Goal: Information Seeking & Learning: Learn about a topic

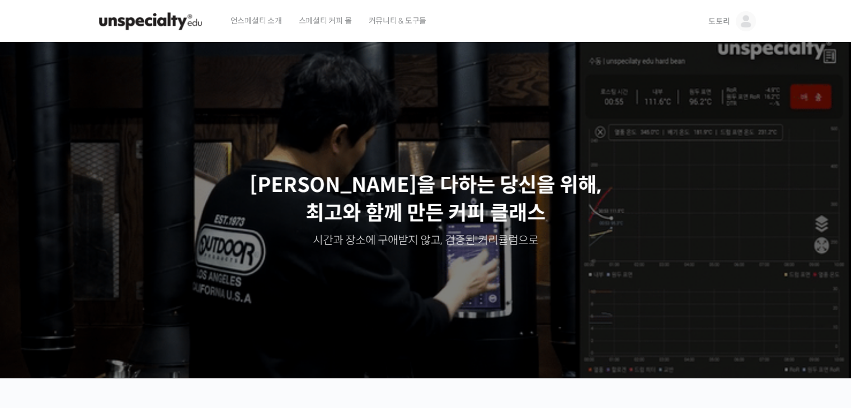
click at [743, 23] on img at bounding box center [745, 21] width 20 height 20
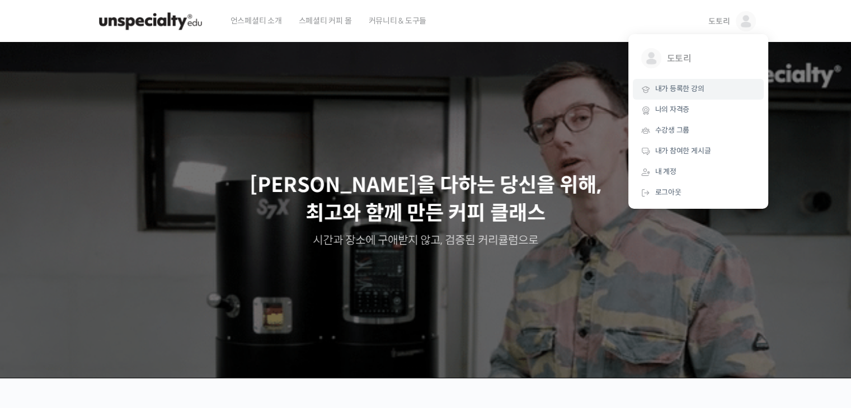
click at [687, 93] on span "내가 등록한 강의" at bounding box center [679, 89] width 49 height 10
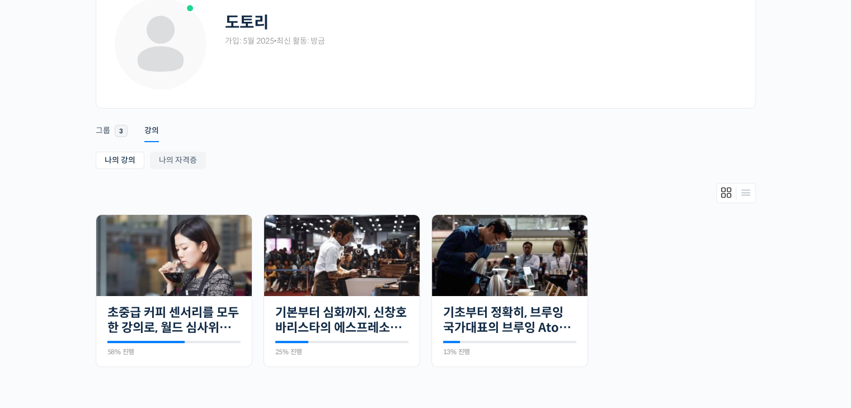
scroll to position [112, 0]
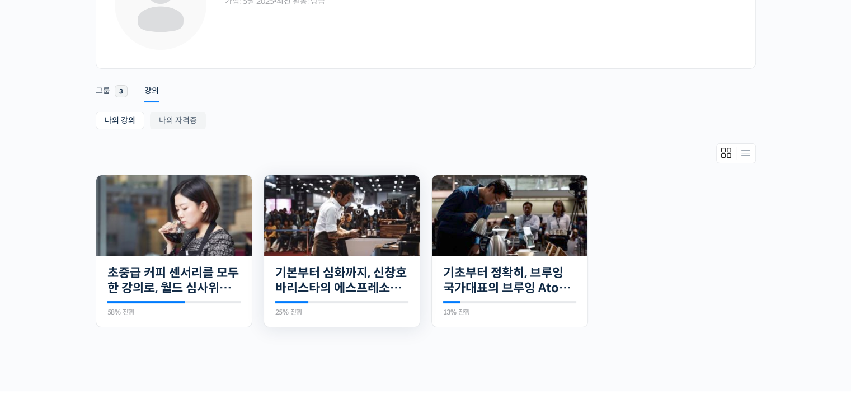
click at [371, 209] on img at bounding box center [341, 215] width 155 height 81
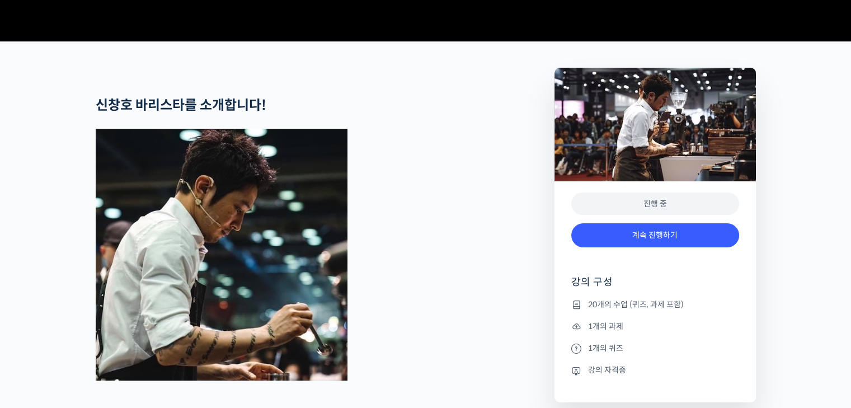
scroll to position [671, 0]
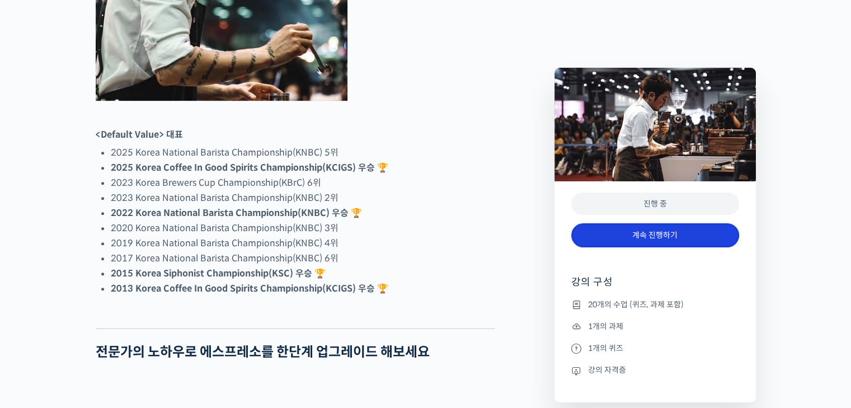
click at [666, 237] on link "계속 진행하기" at bounding box center [655, 235] width 168 height 24
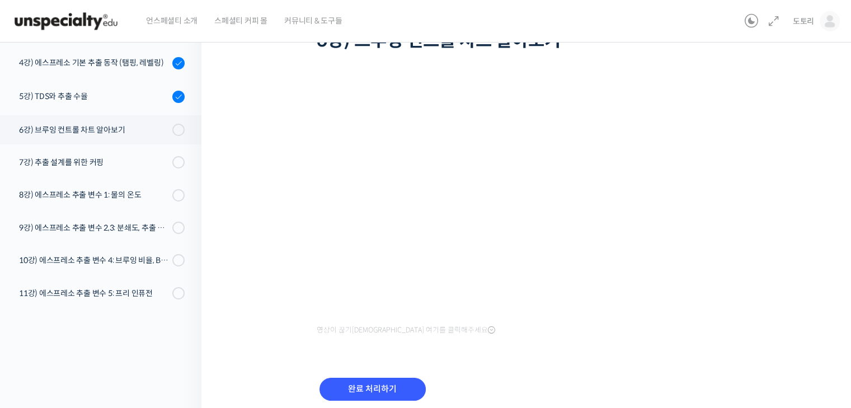
scroll to position [139, 0]
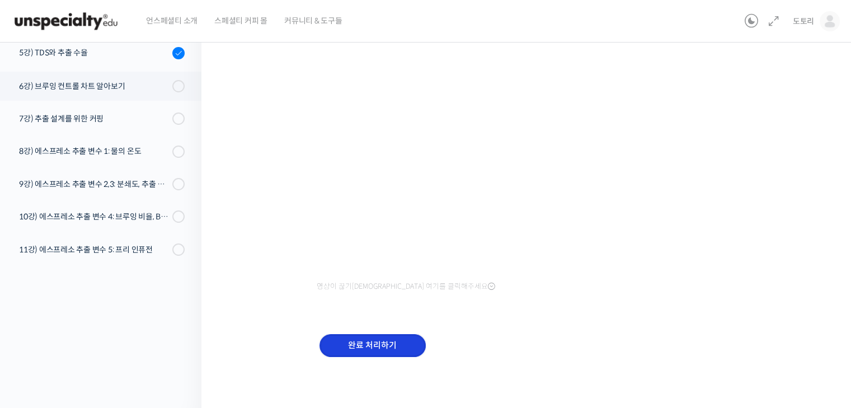
click at [362, 340] on input "완료 처리하기" at bounding box center [372, 345] width 106 height 23
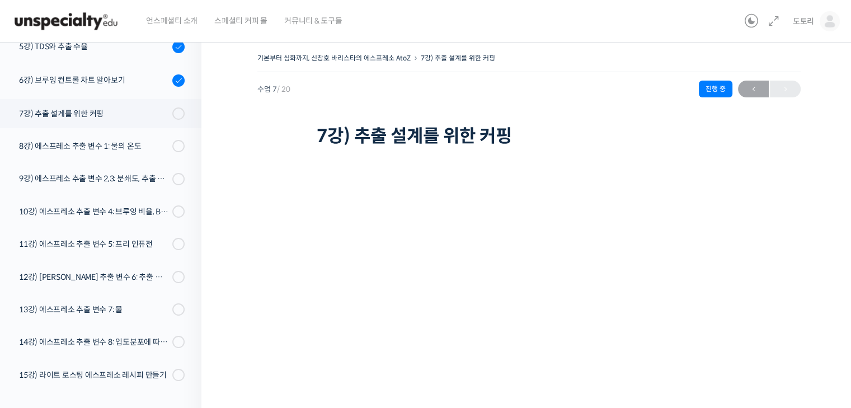
scroll to position [232, 0]
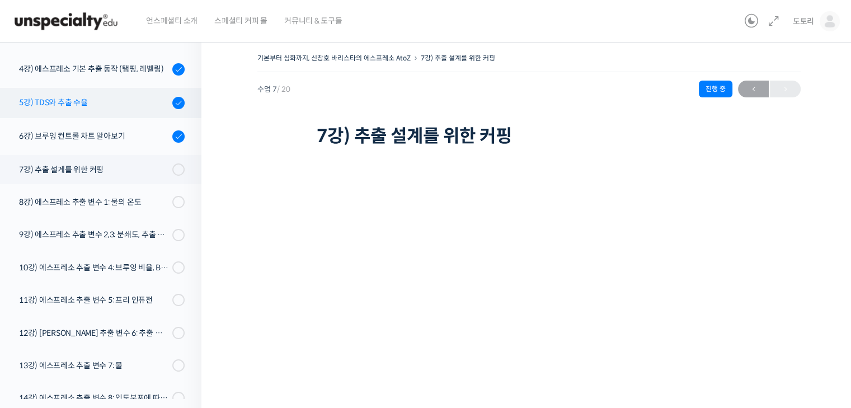
click at [104, 97] on div "5강) TDS와 추출 수율" at bounding box center [94, 102] width 150 height 12
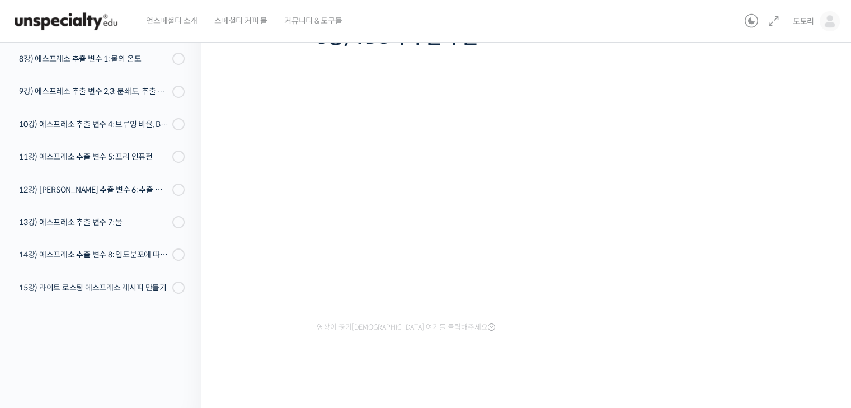
scroll to position [23, 0]
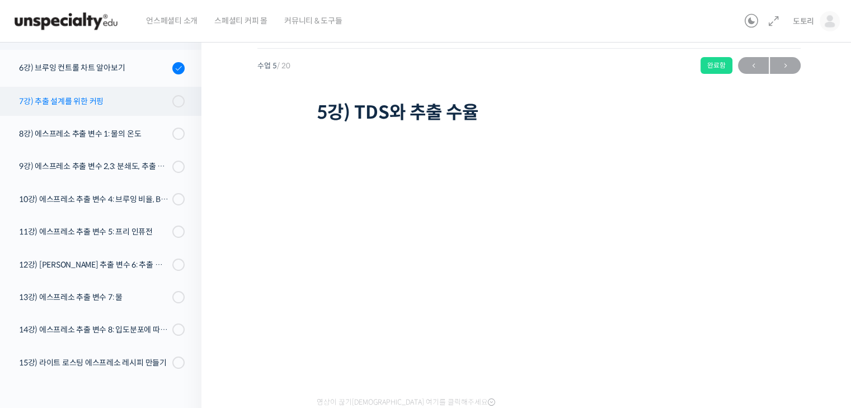
click at [88, 103] on div "7강) 추출 설계를 위한 커핑" at bounding box center [94, 101] width 150 height 12
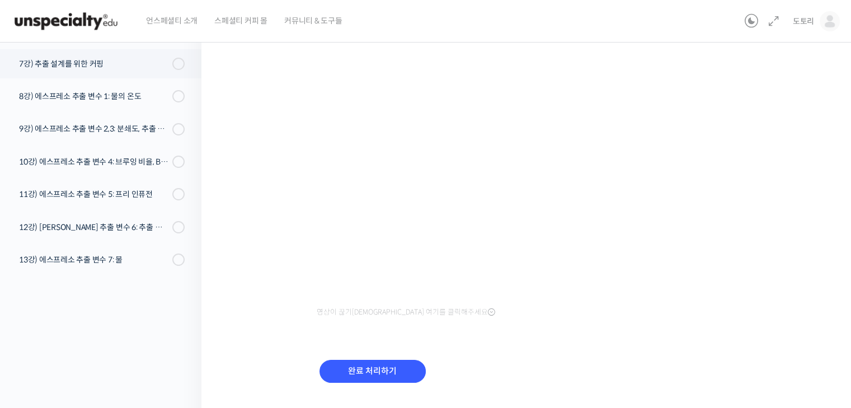
scroll to position [139, 0]
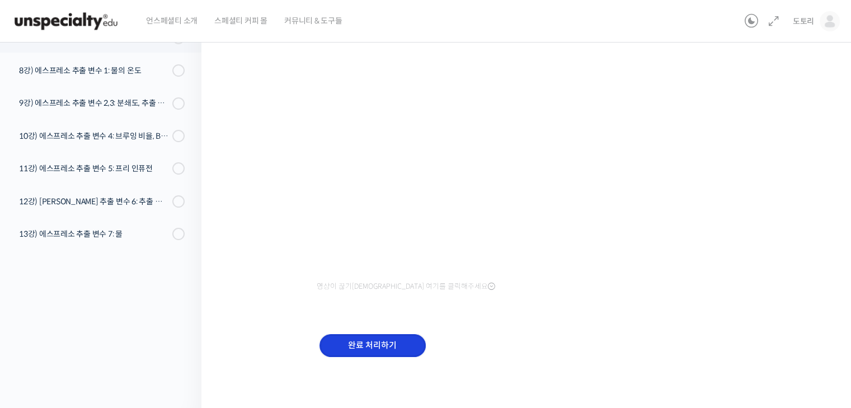
click at [400, 338] on input "완료 처리하기" at bounding box center [372, 345] width 106 height 23
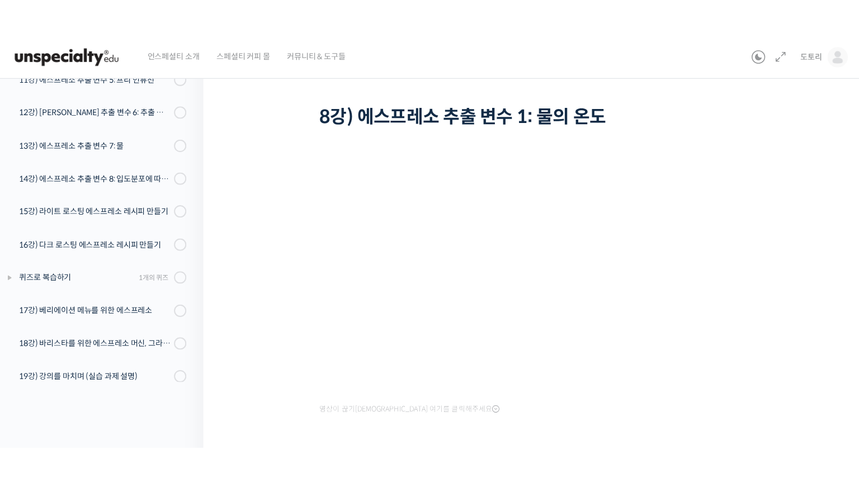
scroll to position [375, 0]
